Goal: Entertainment & Leisure: Consume media (video, audio)

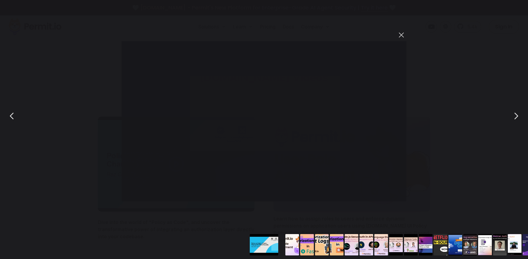
click at [401, 35] on button "You can close this modal content with the ESC key" at bounding box center [402, 35] width 10 height 10
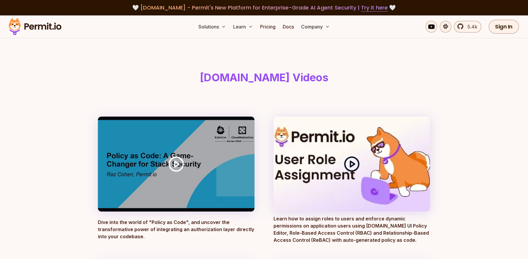
click at [351, 163] on polygon at bounding box center [353, 164] width 4 height 6
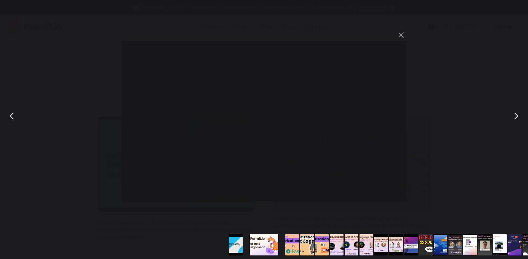
click at [405, 36] on button "You can close this modal content with the ESC key" at bounding box center [402, 35] width 10 height 10
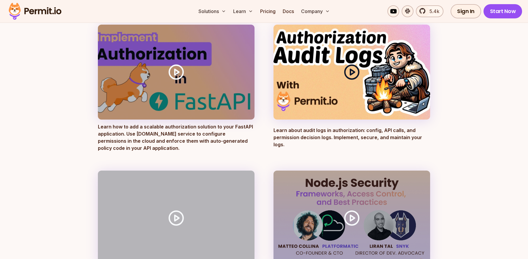
scroll to position [265, 0]
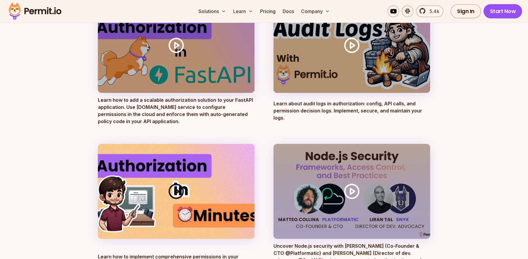
click at [179, 192] on polygon at bounding box center [177, 192] width 4 height 6
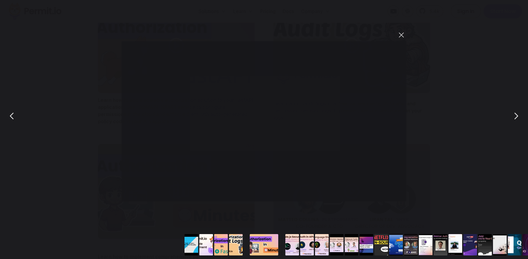
click at [405, 34] on button "You can close this modal content with the ESC key" at bounding box center [402, 35] width 10 height 10
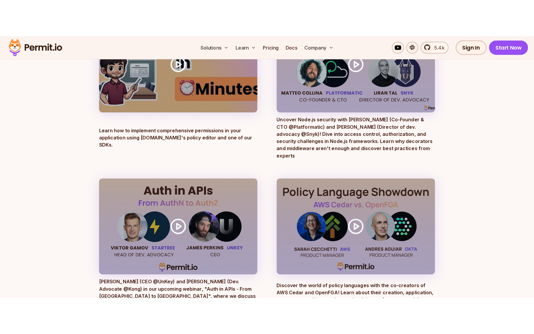
scroll to position [430, 0]
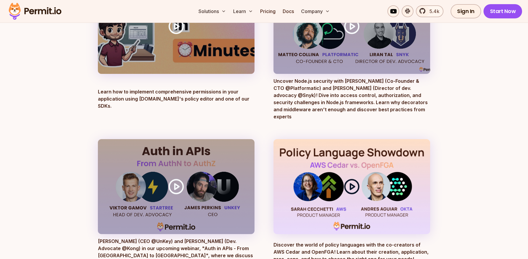
click at [354, 181] on icon at bounding box center [352, 186] width 17 height 17
